Goal: Information Seeking & Learning: Find specific fact

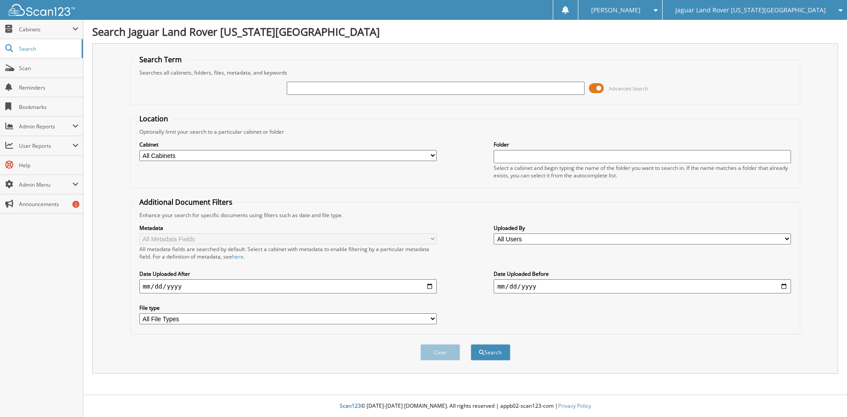
drag, startPoint x: 375, startPoint y: 86, endPoint x: 499, endPoint y: 120, distance: 128.6
click at [376, 86] on input "text" at bounding box center [435, 88] width 297 height 13
type input "080225P"
click at [470, 344] on button "Search" at bounding box center [490, 352] width 40 height 16
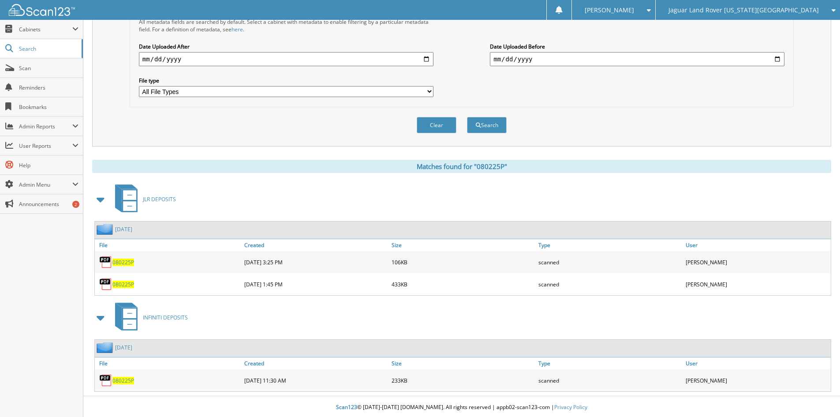
scroll to position [229, 0]
click at [123, 378] on span "080225P" at bounding box center [123, 378] width 22 height 7
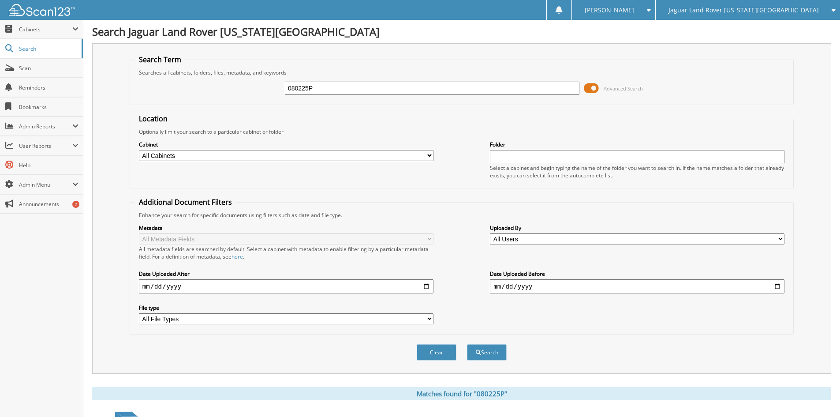
drag, startPoint x: 332, startPoint y: 89, endPoint x: 300, endPoint y: 85, distance: 31.6
click at [300, 85] on input "080225P" at bounding box center [432, 88] width 295 height 13
type input "0802525P"
click at [467, 344] on button "Search" at bounding box center [487, 352] width 40 height 16
click at [303, 86] on input "0802525P" at bounding box center [432, 88] width 295 height 13
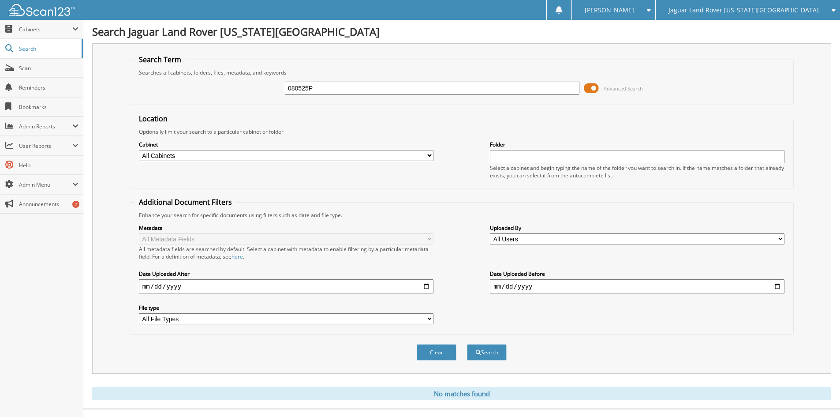
type input "080525P"
click at [467, 344] on button "Search" at bounding box center [487, 352] width 40 height 16
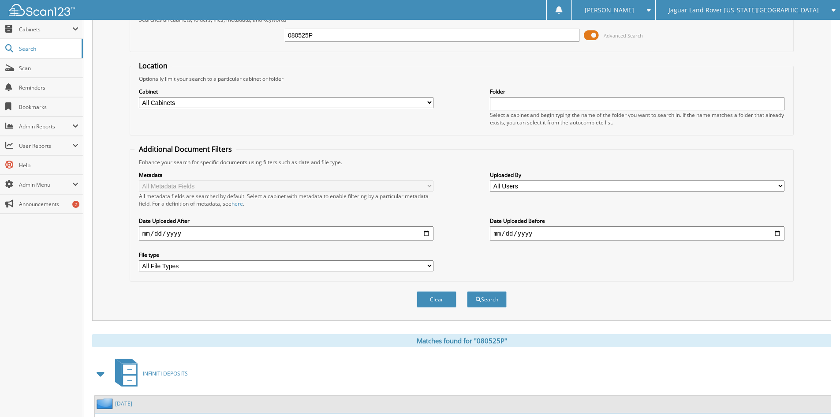
scroll to position [251, 0]
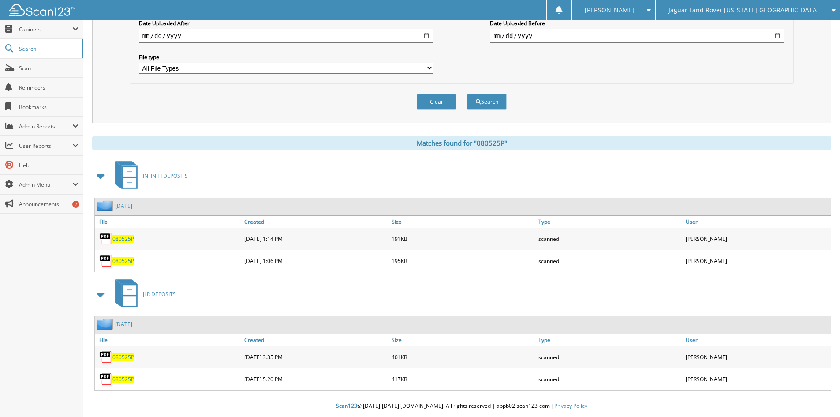
click at [122, 358] on span "080525P" at bounding box center [123, 356] width 22 height 7
click at [120, 377] on span "080525P" at bounding box center [123, 378] width 22 height 7
click at [122, 261] on span "080525P" at bounding box center [123, 260] width 22 height 7
click at [130, 235] on link "080525P" at bounding box center [123, 238] width 22 height 7
click at [125, 239] on span "080525P" at bounding box center [123, 238] width 22 height 7
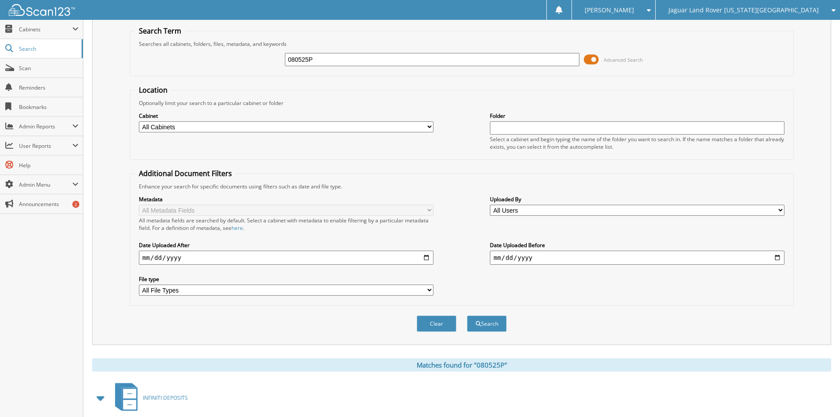
scroll to position [0, 0]
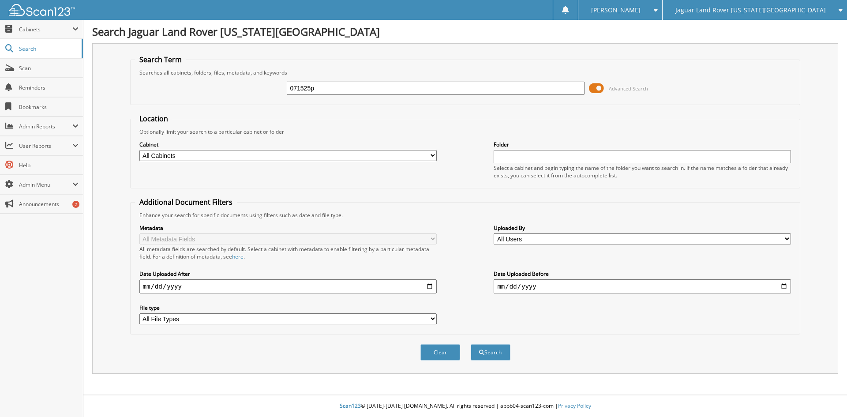
type input "071525p"
click at [470, 344] on button "Search" at bounding box center [490, 352] width 40 height 16
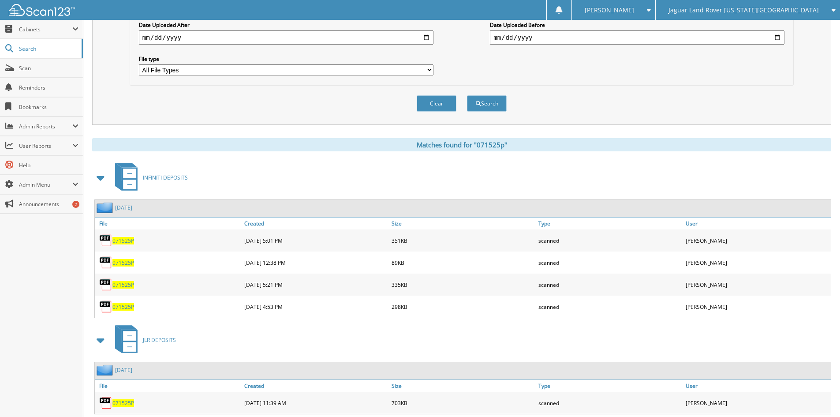
scroll to position [273, 0]
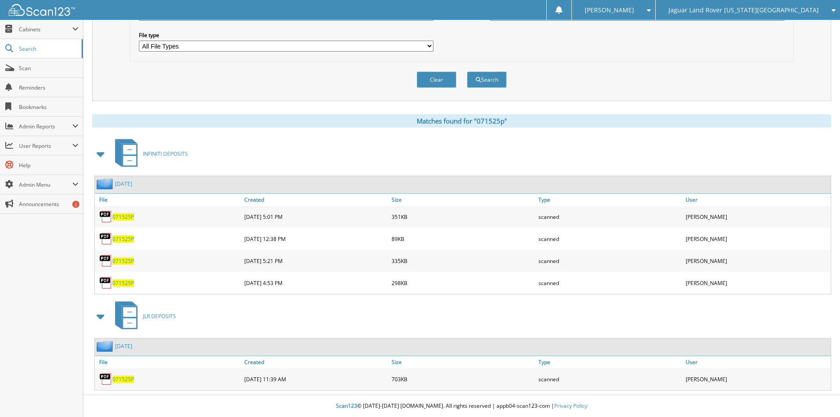
click at [121, 284] on span "071525P" at bounding box center [123, 282] width 22 height 7
click at [119, 213] on span "071525P" at bounding box center [123, 216] width 22 height 7
click at [124, 237] on span "071525P" at bounding box center [123, 238] width 22 height 7
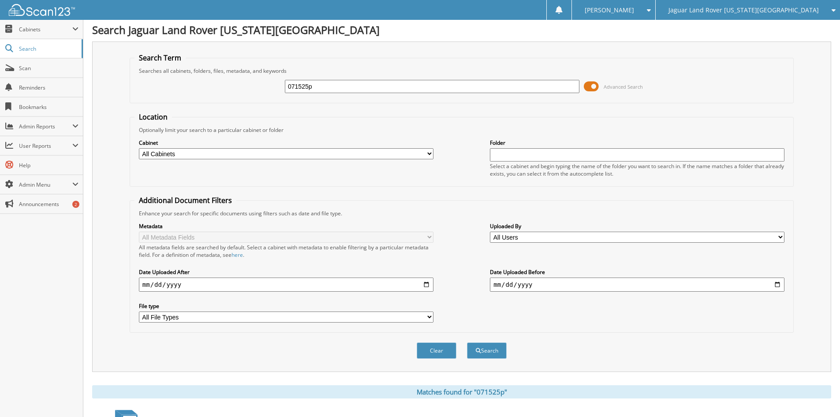
scroll to position [0, 0]
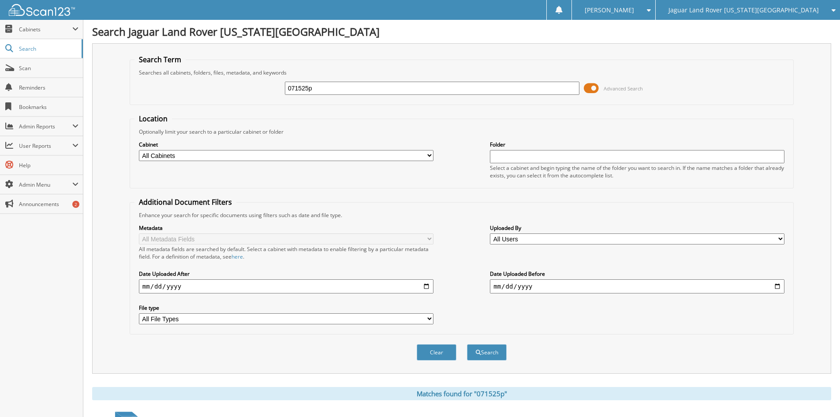
drag, startPoint x: 338, startPoint y: 87, endPoint x: 293, endPoint y: 89, distance: 45.0
click at [273, 82] on div "071525p Advanced Search" at bounding box center [461, 88] width 654 height 24
type input "072925sp"
click at [467, 344] on button "Search" at bounding box center [487, 352] width 40 height 16
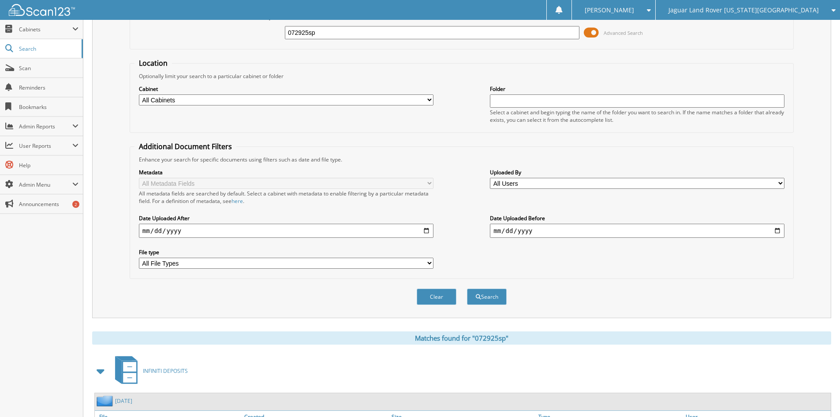
scroll to position [133, 0]
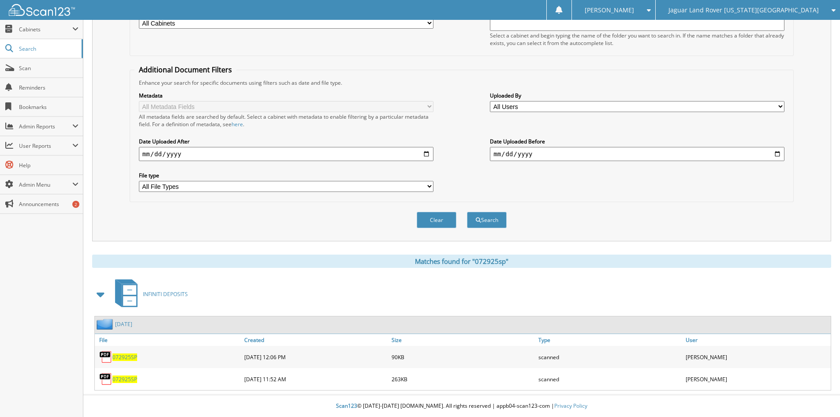
click at [124, 356] on span "072925SP" at bounding box center [124, 356] width 25 height 7
